Goal: Navigation & Orientation: Find specific page/section

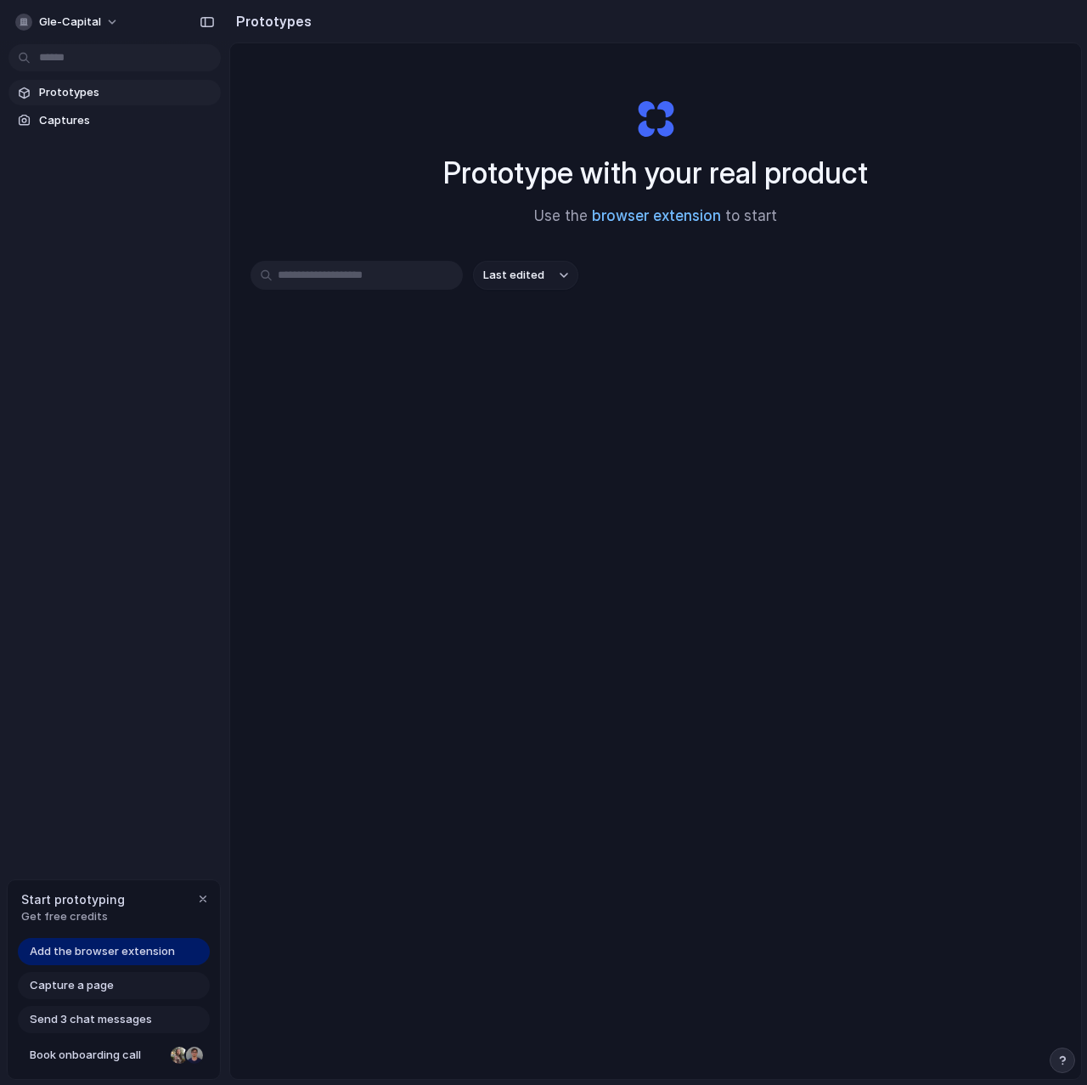
click at [683, 218] on link "browser extension" at bounding box center [656, 215] width 129 height 17
click at [52, 93] on span "Prototypes" at bounding box center [126, 92] width 175 height 17
click at [51, 116] on span "Captures" at bounding box center [126, 120] width 175 height 17
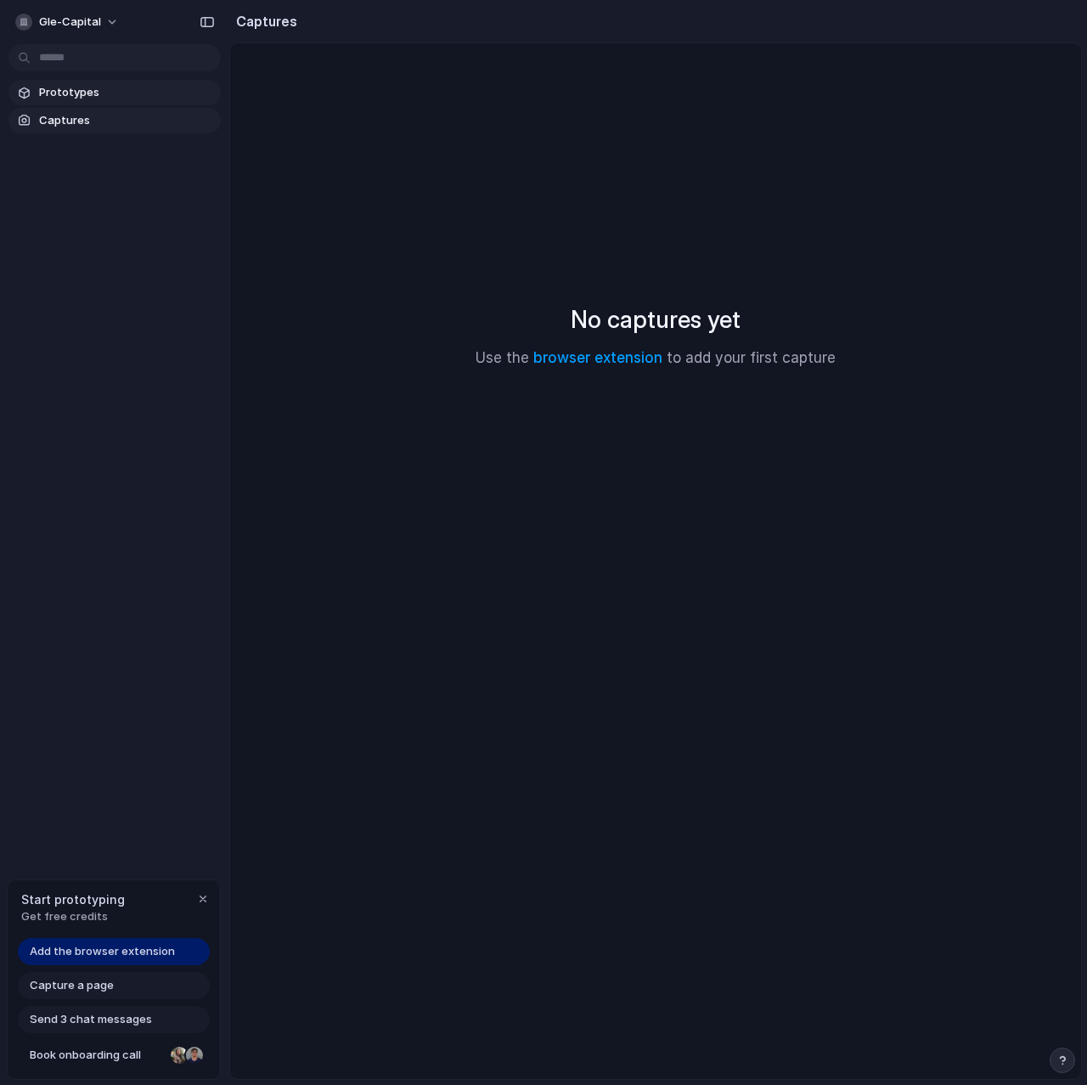
click at [65, 98] on span "Prototypes" at bounding box center [126, 92] width 175 height 17
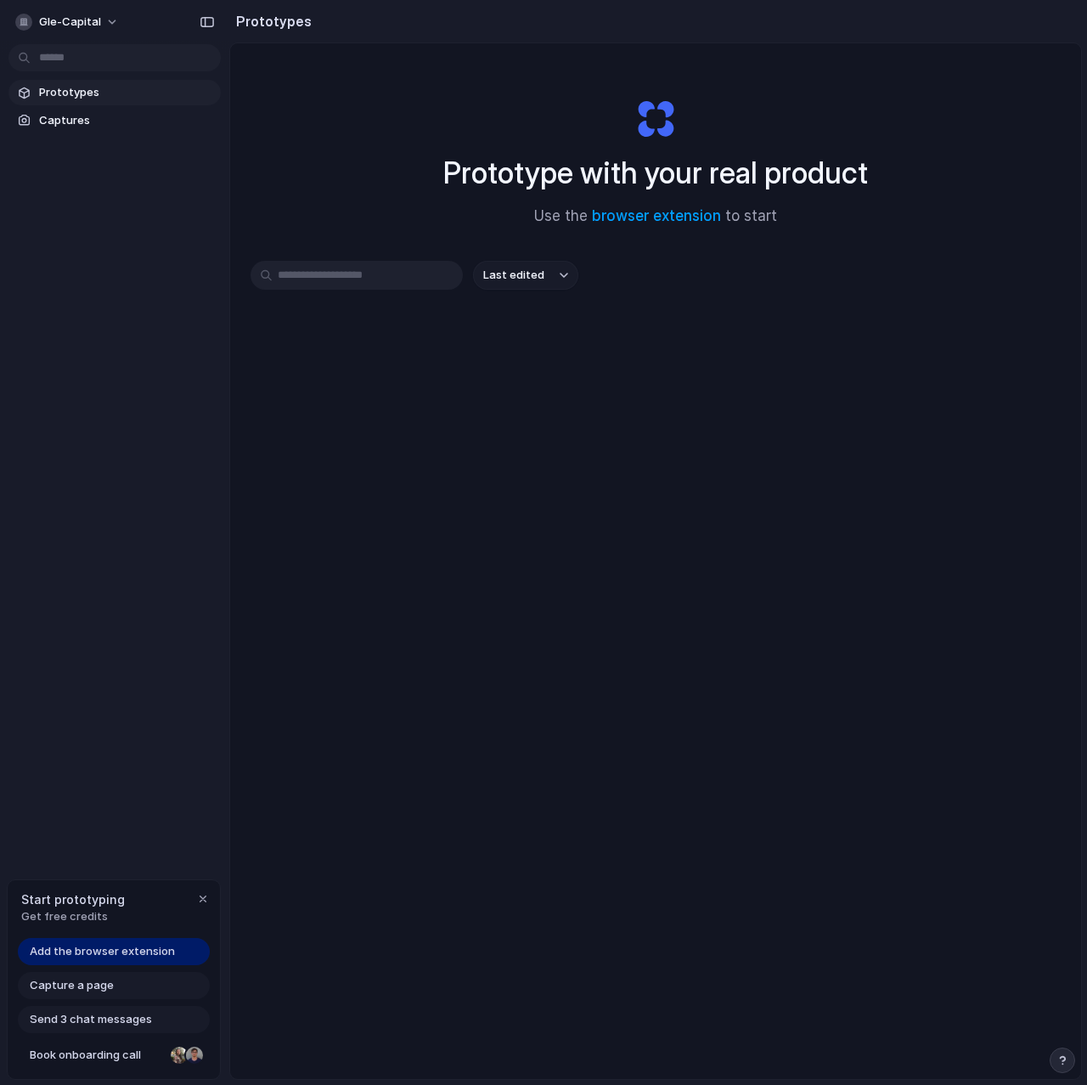
click at [75, 912] on span "Get free credits" at bounding box center [73, 916] width 104 height 17
